Goal: Navigation & Orientation: Find specific page/section

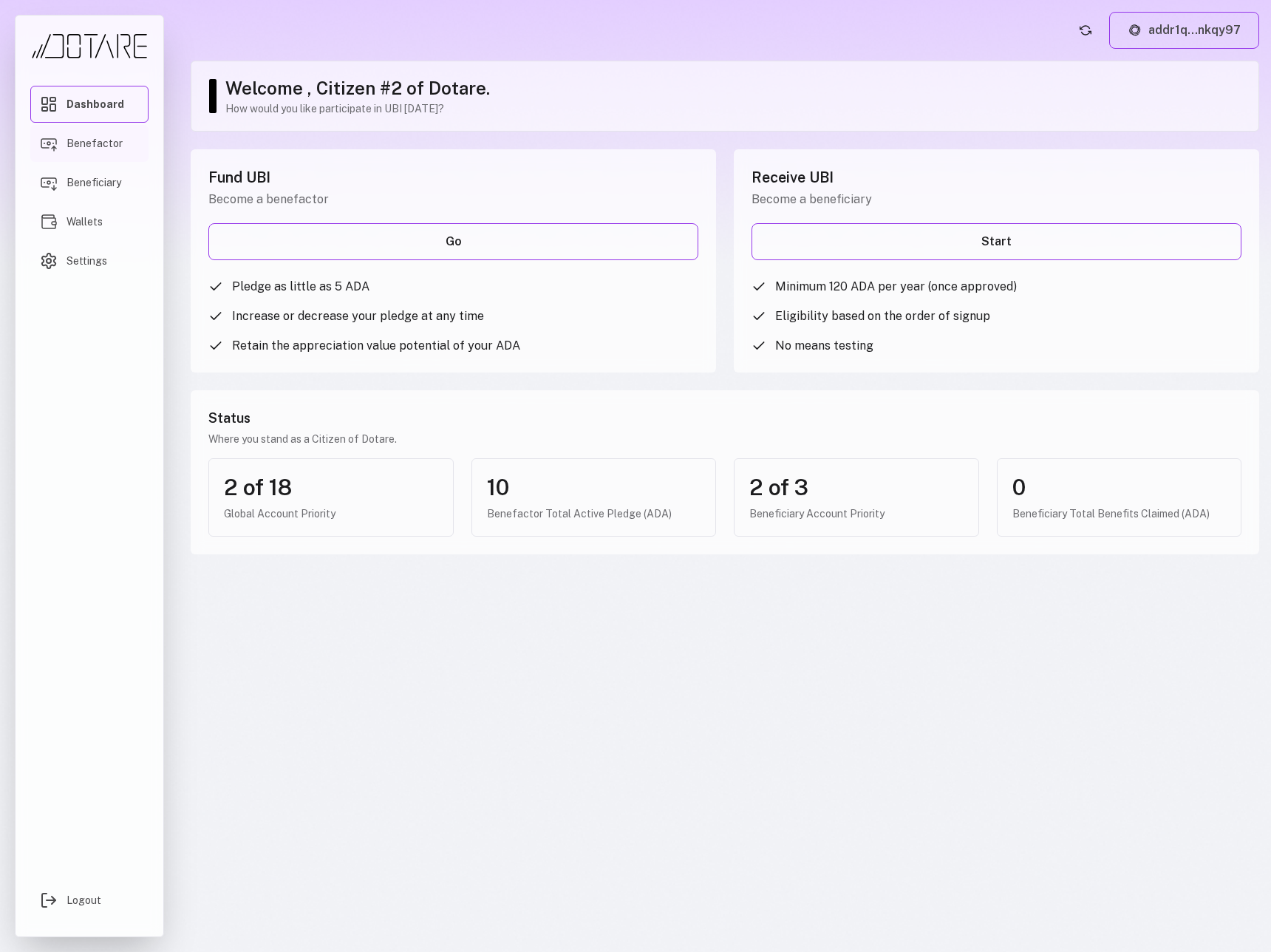
click at [100, 146] on span "Benefactor" at bounding box center [94, 143] width 57 height 15
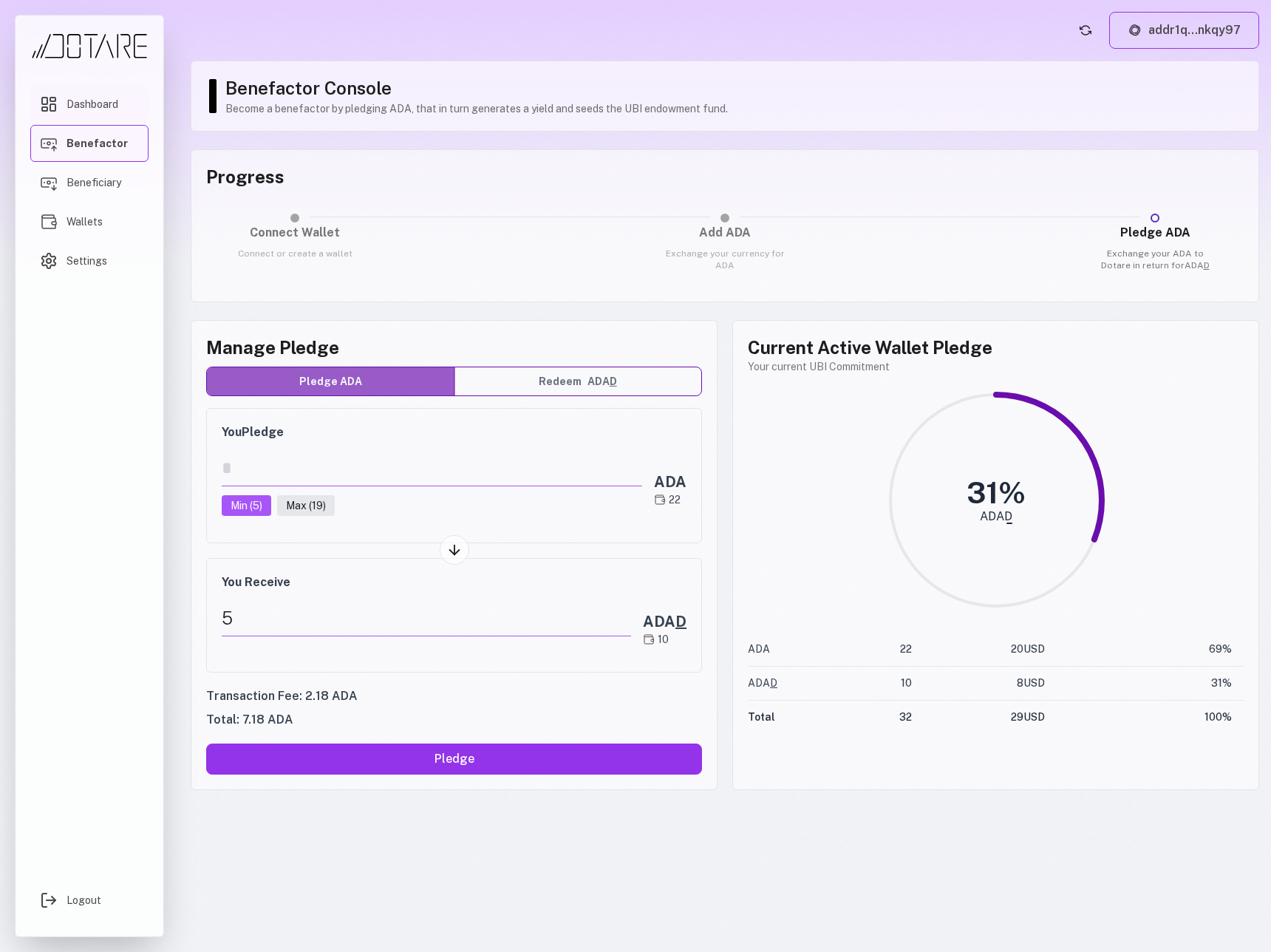
click at [101, 114] on link "Dashboard" at bounding box center [89, 105] width 119 height 37
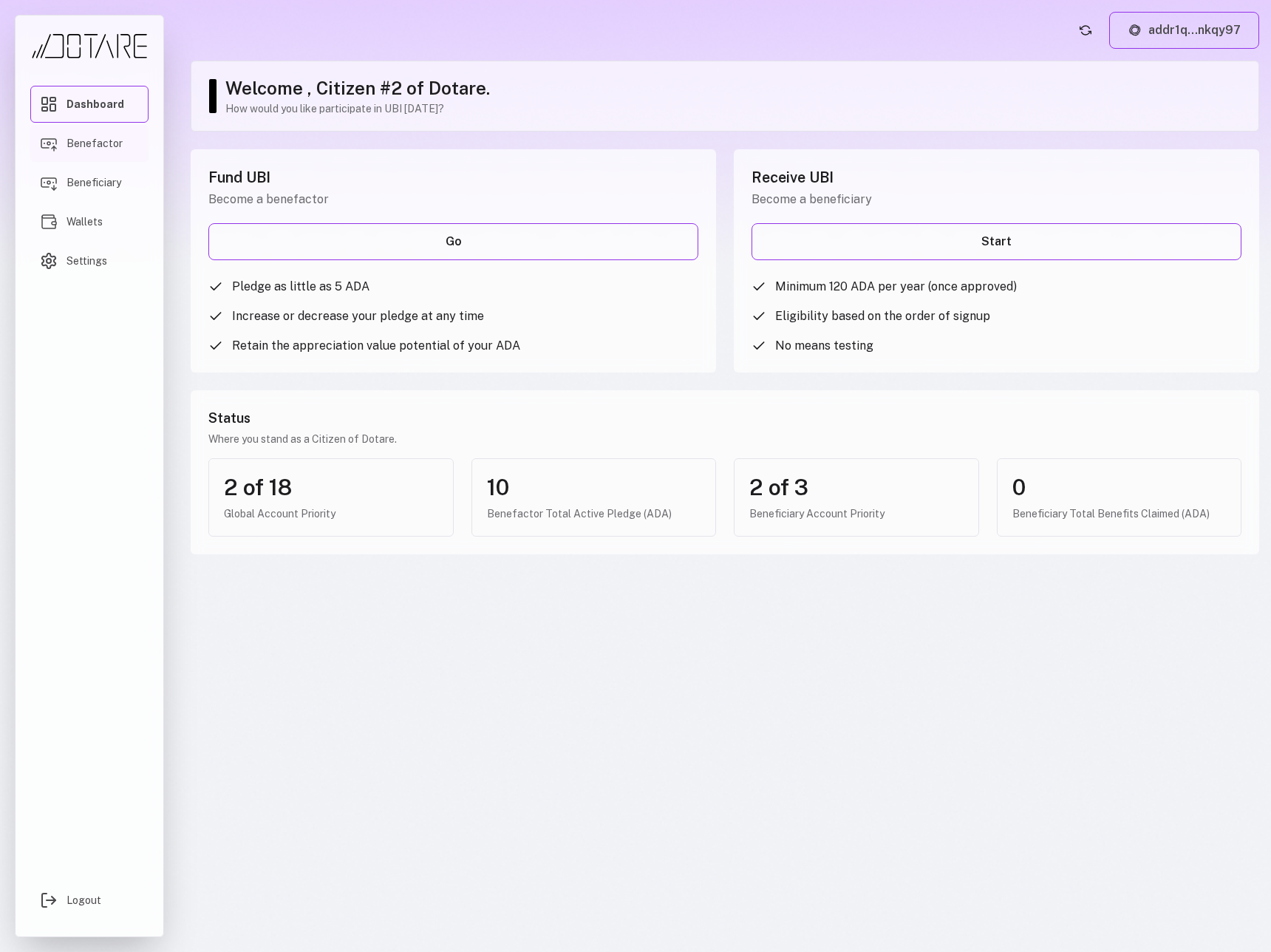
click at [97, 148] on span "Benefactor" at bounding box center [94, 143] width 57 height 15
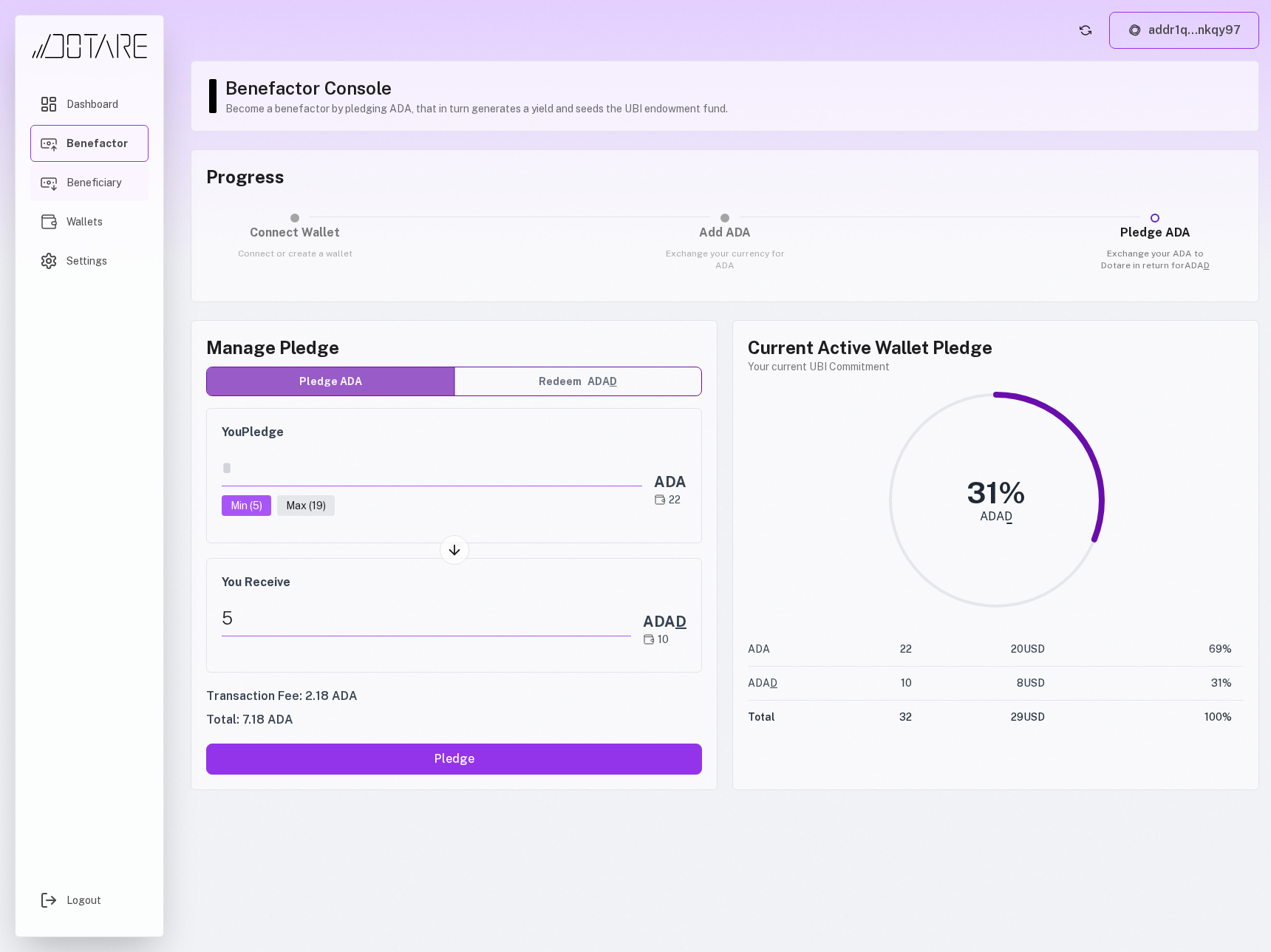
click at [95, 170] on link "Beneficiary" at bounding box center [89, 183] width 119 height 37
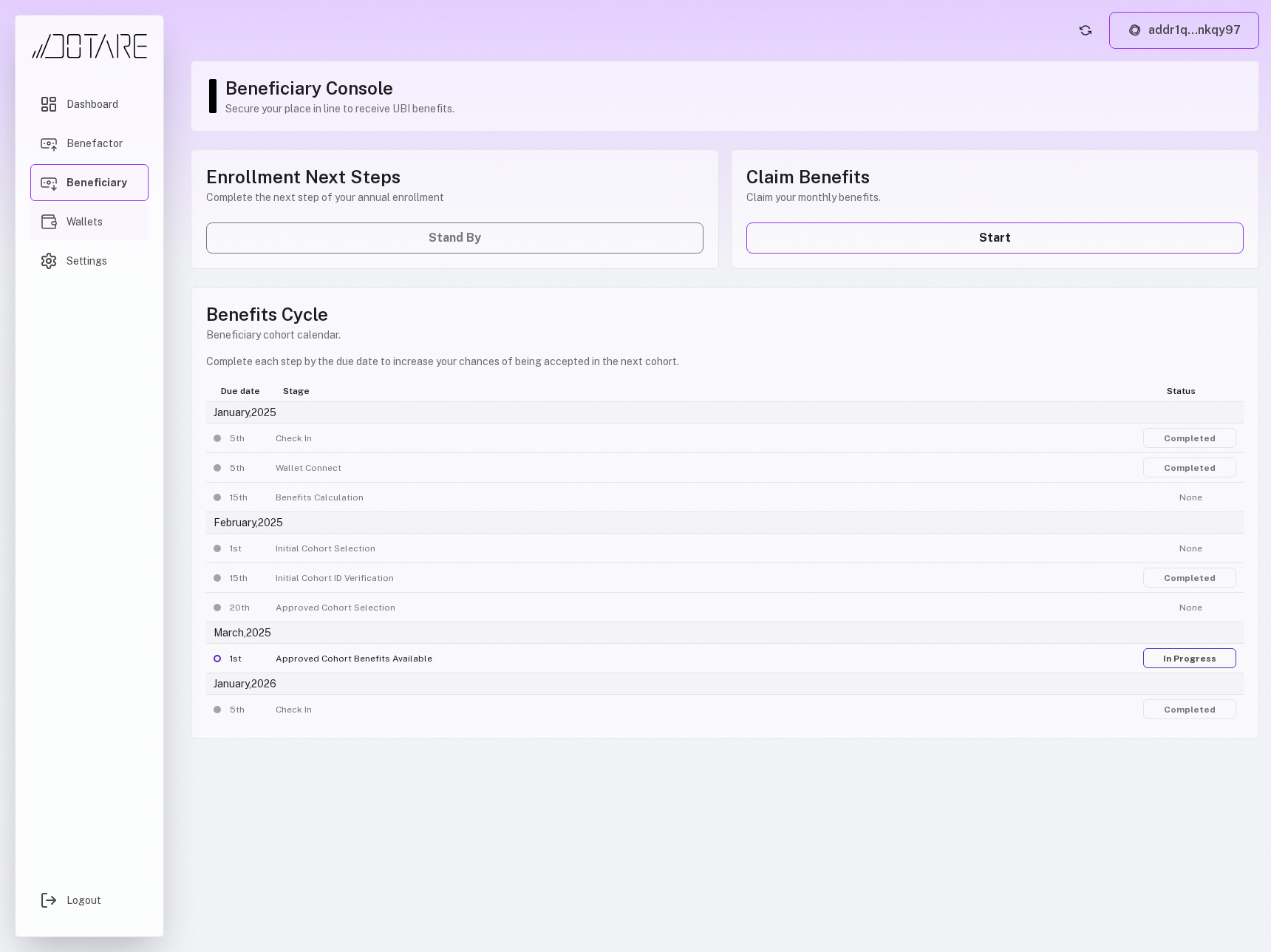
click at [95, 221] on span "Wallets" at bounding box center [84, 222] width 36 height 15
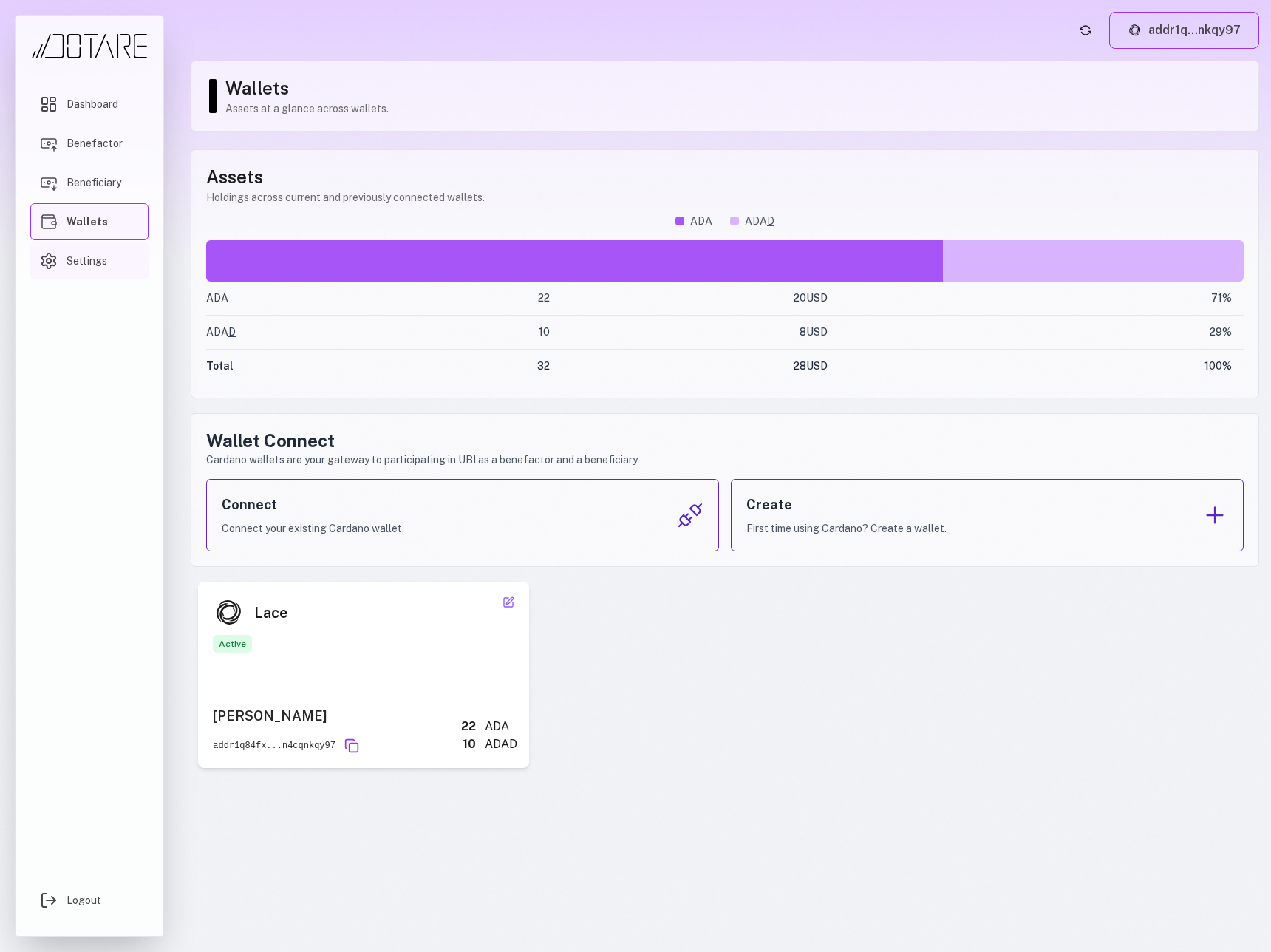
click at [100, 265] on span "Settings" at bounding box center [87, 260] width 40 height 15
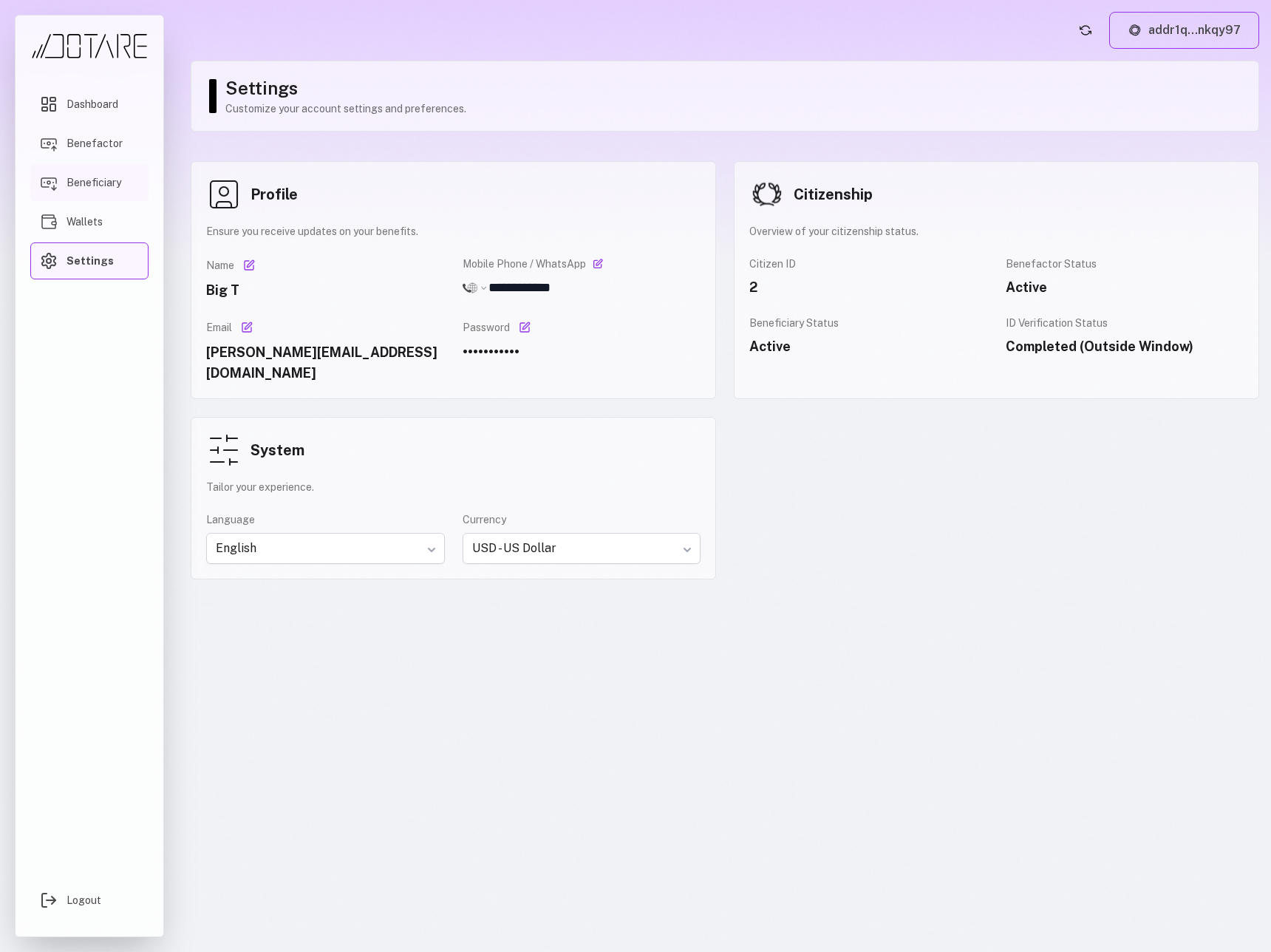
click at [99, 184] on span "Beneficiary" at bounding box center [94, 182] width 55 height 15
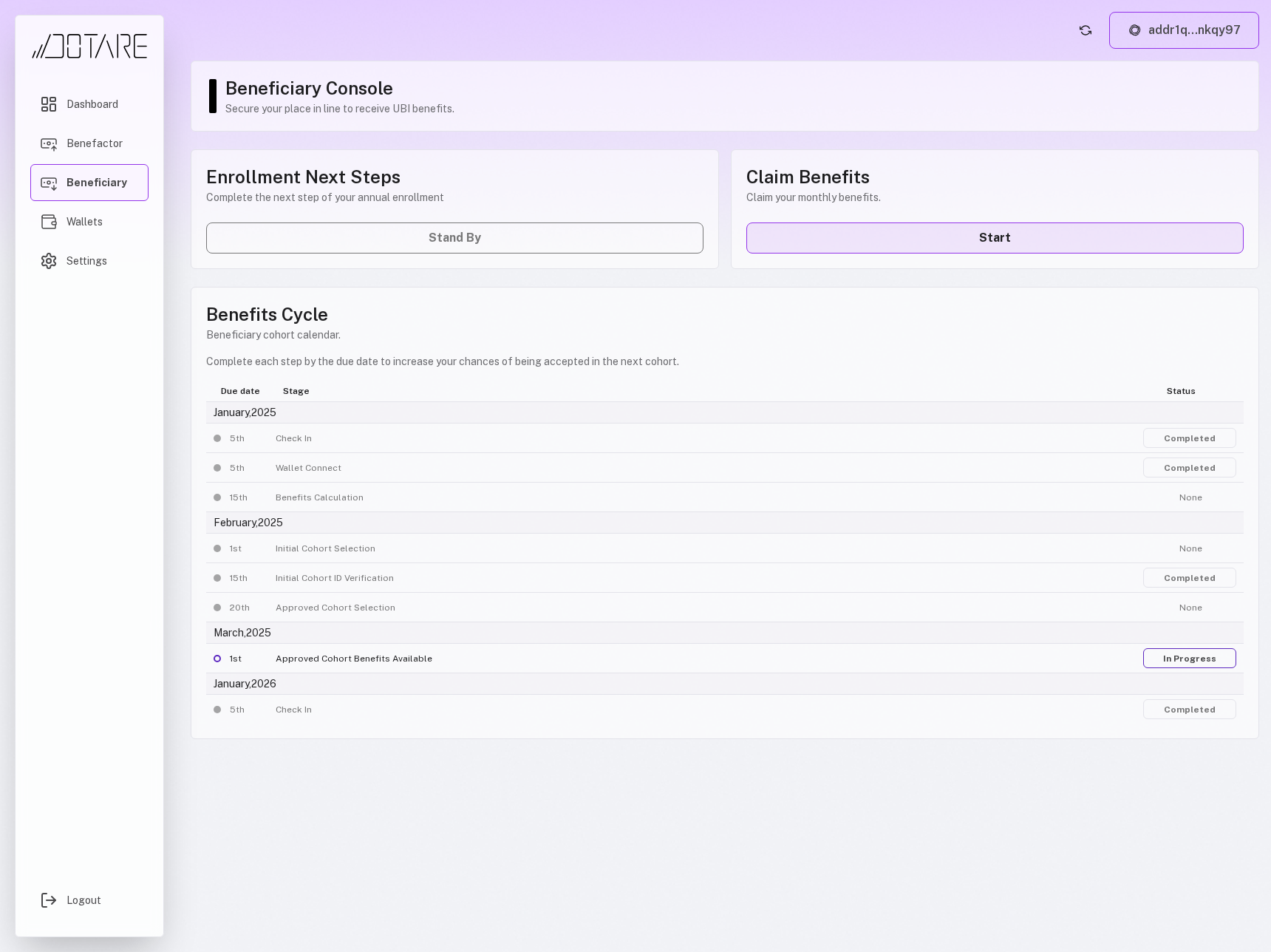
click at [948, 234] on link "Start" at bounding box center [995, 238] width 497 height 31
